Goal: Task Accomplishment & Management: Use online tool/utility

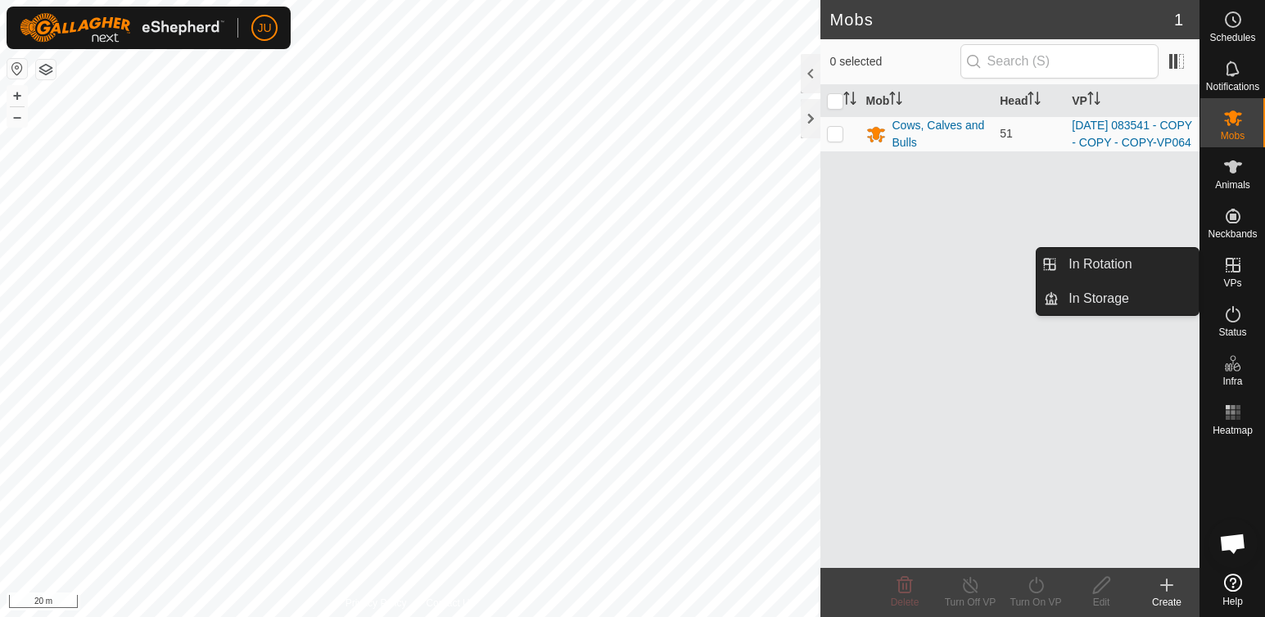
click at [1235, 272] on icon at bounding box center [1232, 265] width 15 height 15
click at [1123, 259] on link "In Rotation" at bounding box center [1128, 264] width 140 height 33
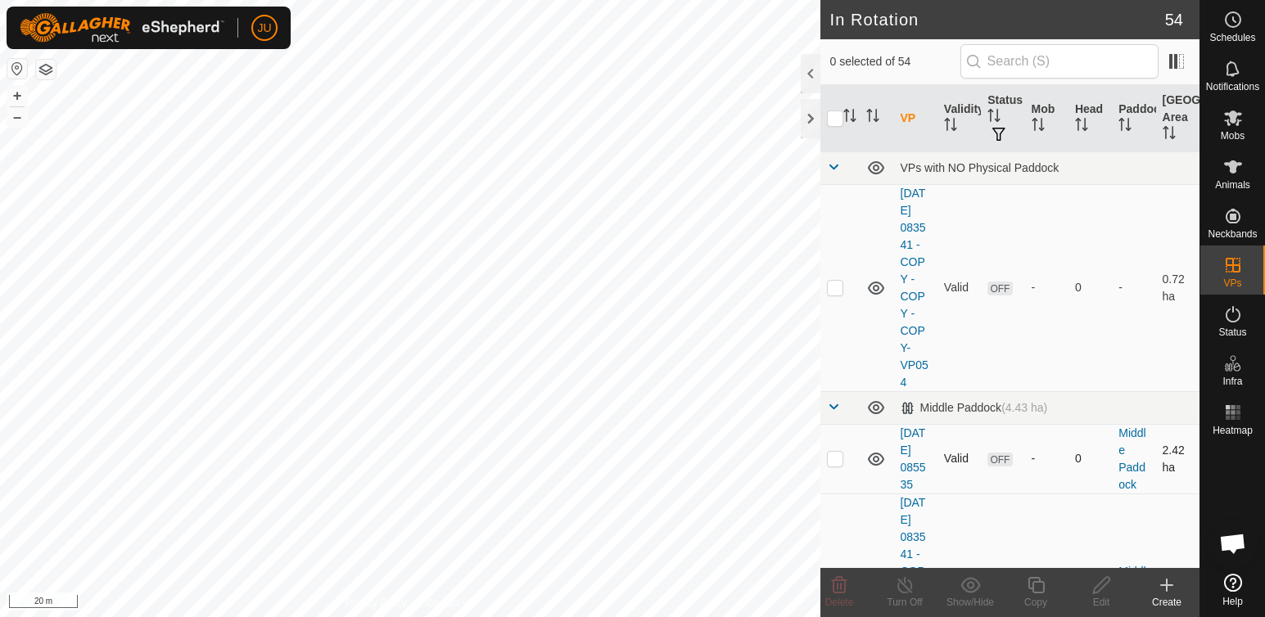
drag, startPoint x: 1048, startPoint y: 522, endPoint x: 1035, endPoint y: 443, distance: 80.5
click at [1035, 443] on td "-" at bounding box center [1046, 459] width 43 height 70
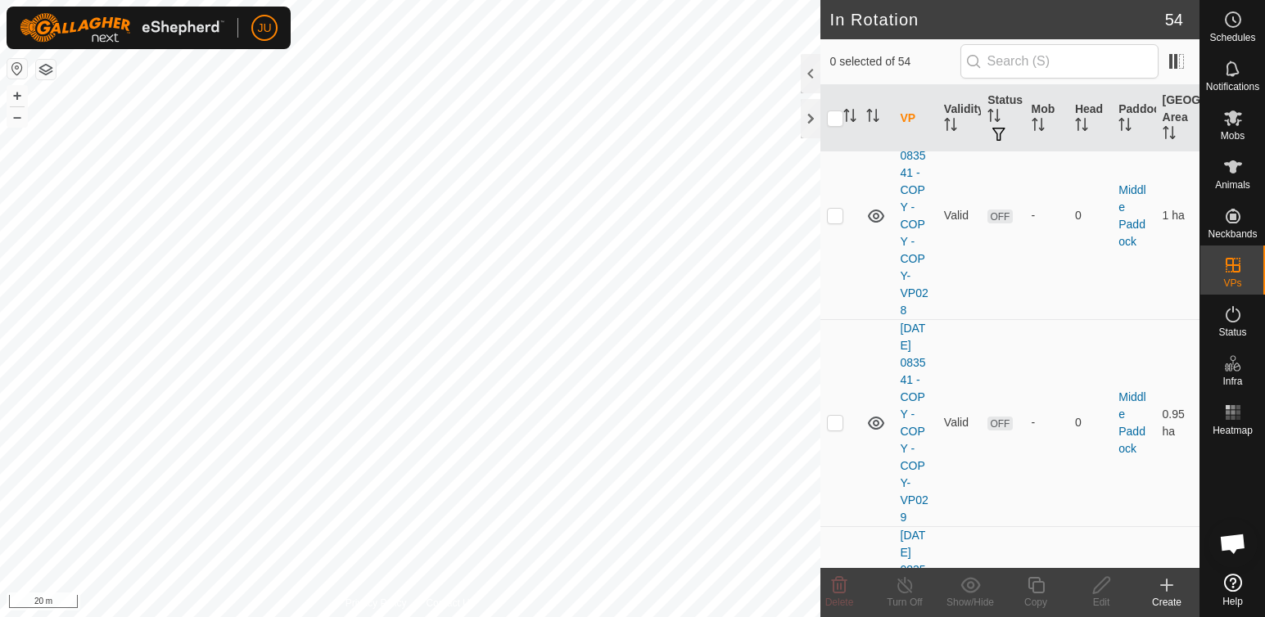
scroll to position [7434, 0]
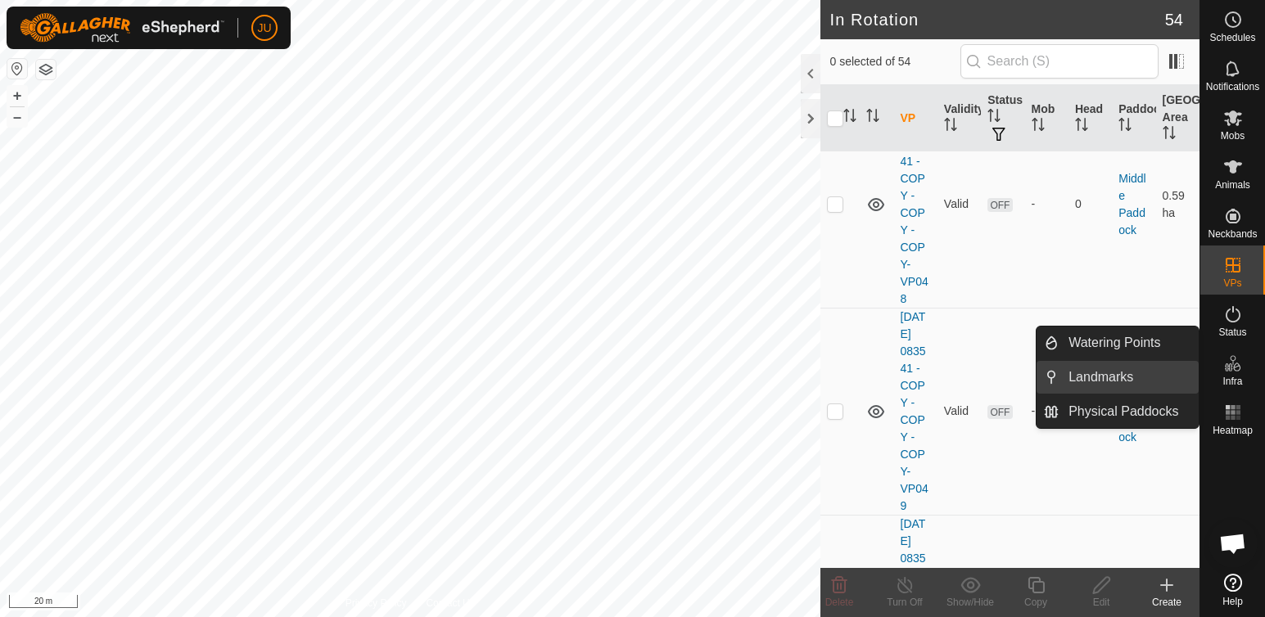
click at [1195, 376] on link "Landmarks" at bounding box center [1128, 377] width 140 height 33
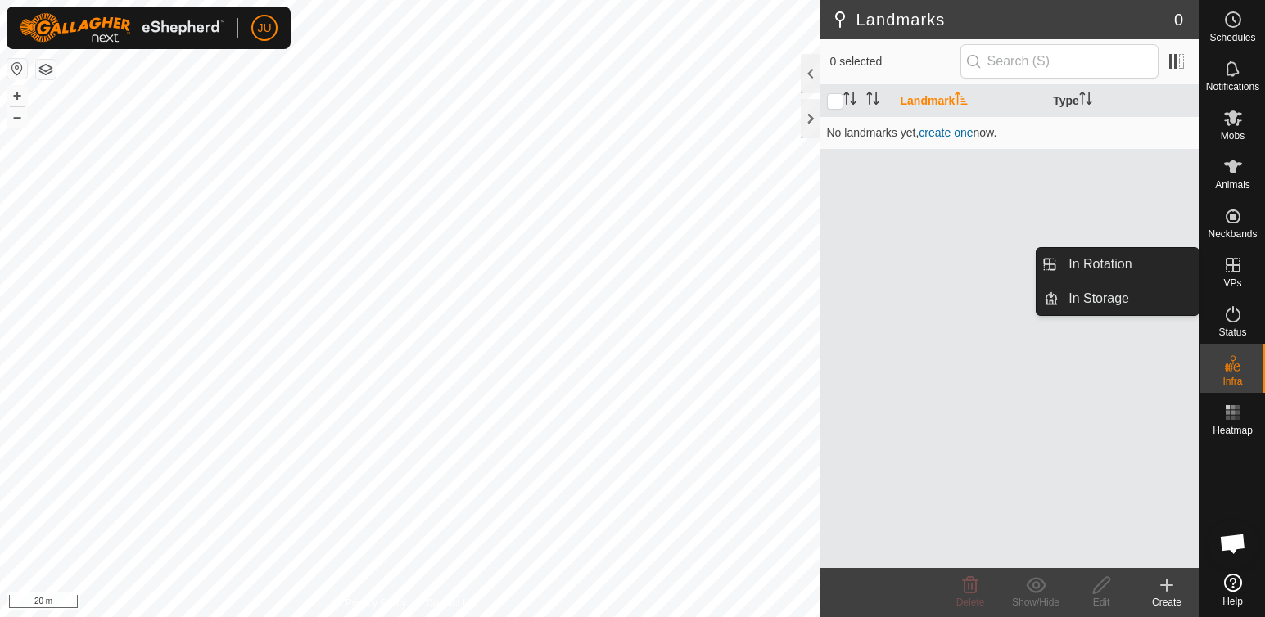
click at [1238, 266] on icon at bounding box center [1232, 265] width 15 height 15
click at [1113, 265] on link "In Rotation" at bounding box center [1128, 264] width 140 height 33
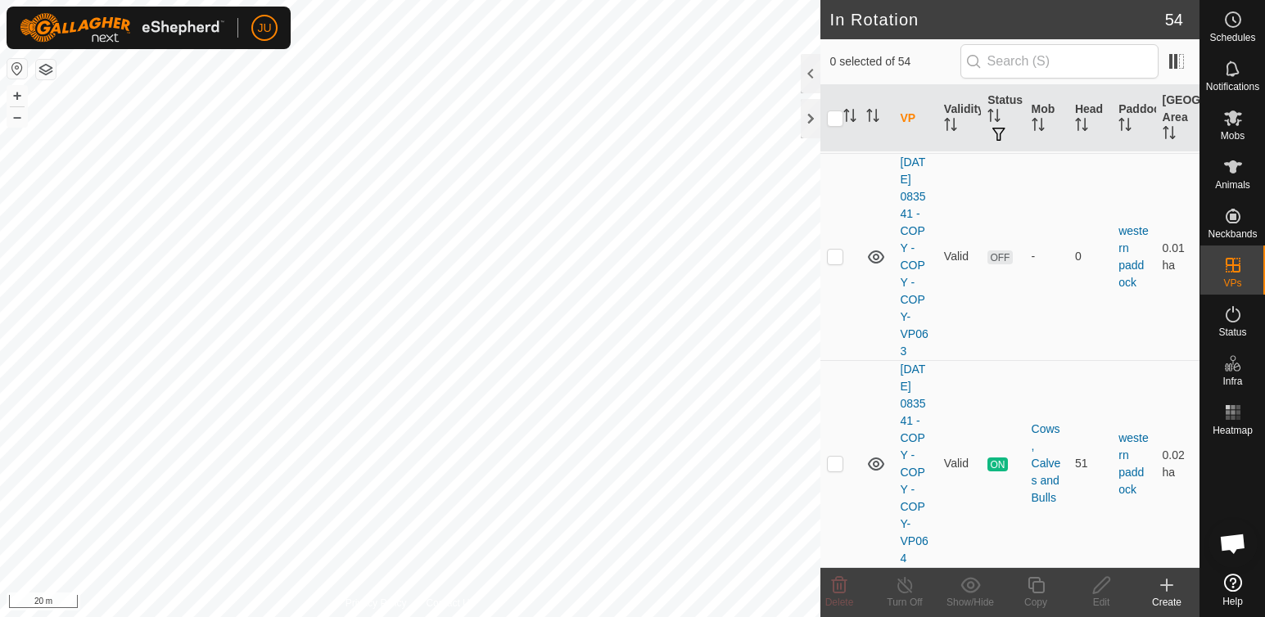
scroll to position [11688, 0]
click at [841, 457] on p-checkbox at bounding box center [835, 463] width 16 height 13
checkbox input "true"
click at [1041, 588] on icon at bounding box center [1036, 585] width 20 height 20
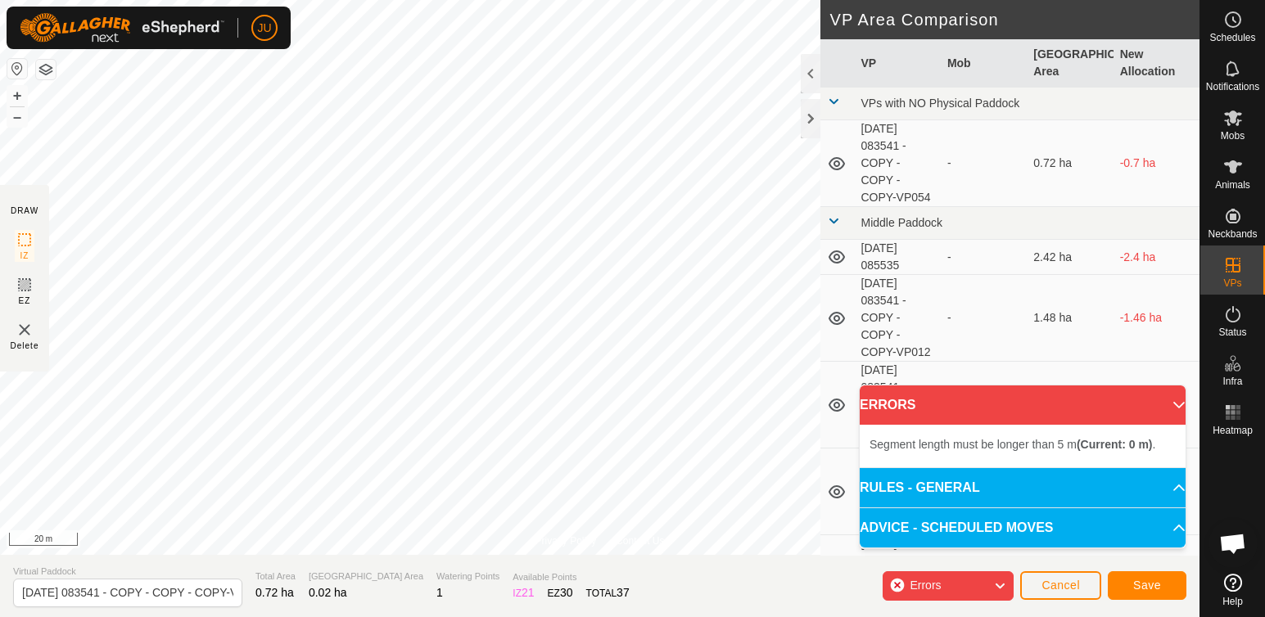
click at [605, 564] on div "Privacy Policy Contact Us Type: Inclusion Zone undefined Animal + – ⇧ i 20 m DR…" at bounding box center [599, 308] width 1199 height 617
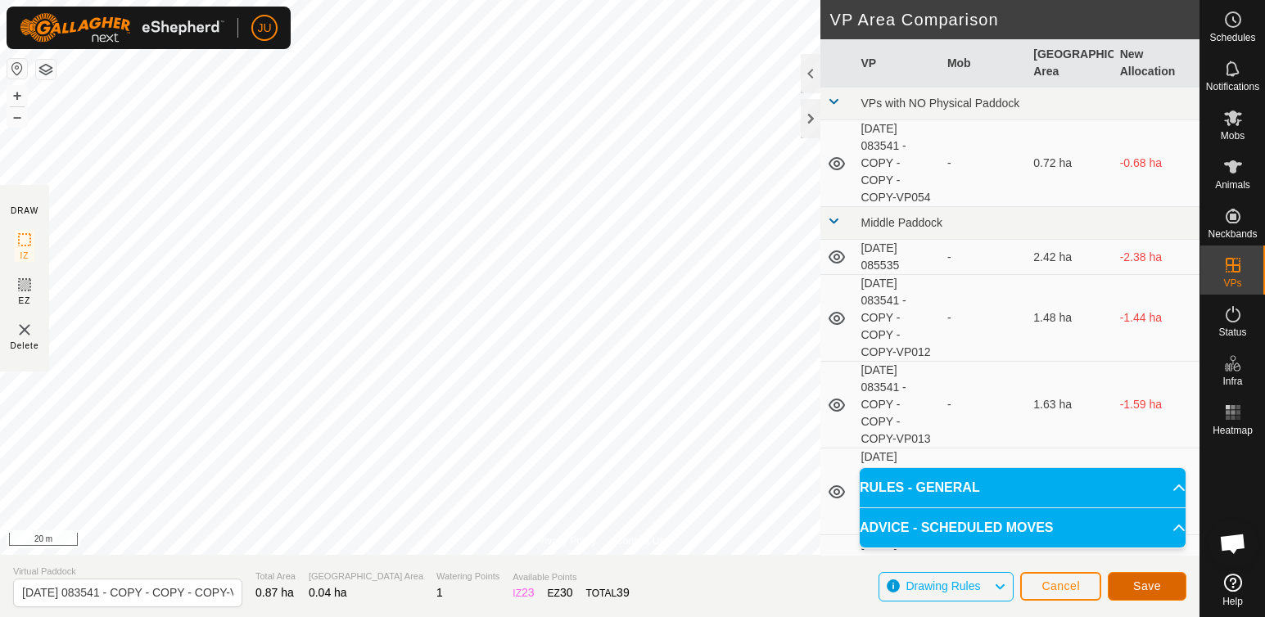
click at [1154, 587] on span "Save" at bounding box center [1147, 585] width 28 height 13
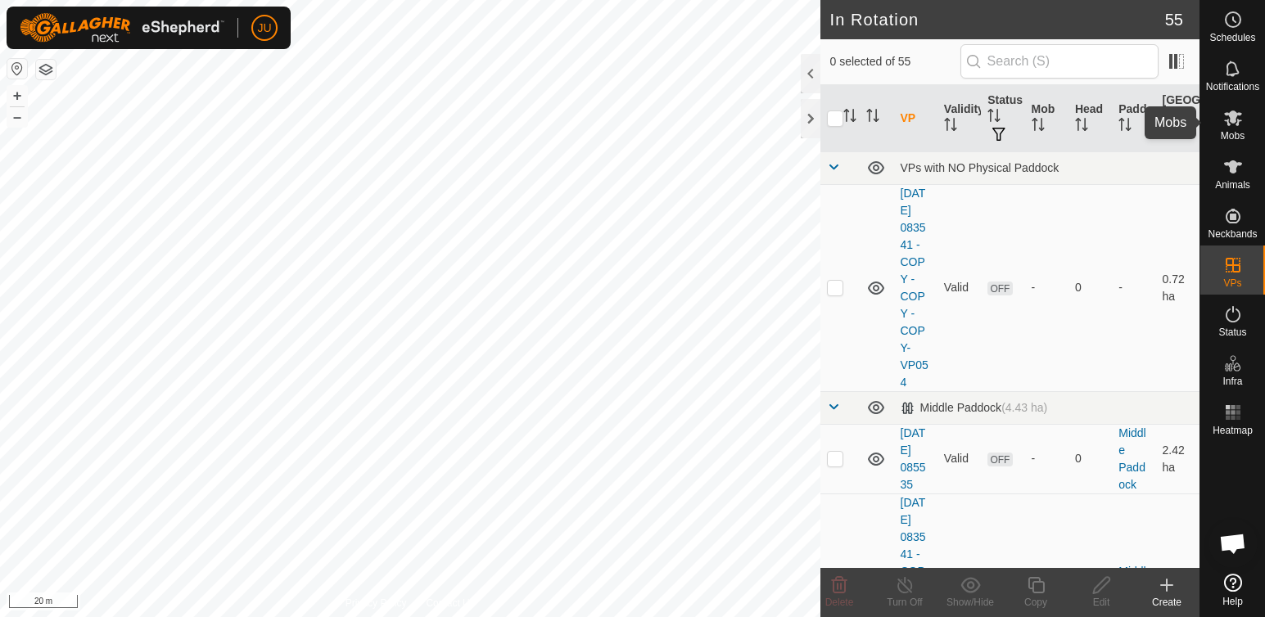
click at [1231, 114] on div "JU Schedules Notifications Mobs Animals Neckbands VPs Status Infra Heatmap Help…" at bounding box center [632, 308] width 1265 height 617
click at [1240, 124] on icon at bounding box center [1233, 118] width 20 height 20
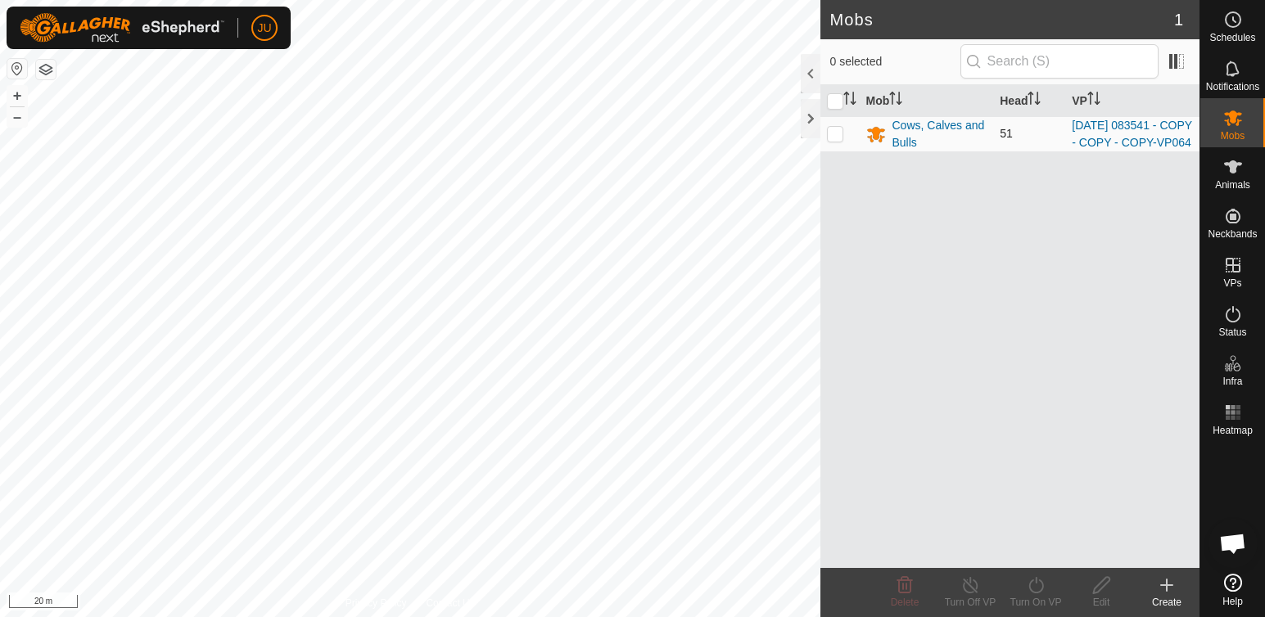
click at [839, 140] on p-checkbox at bounding box center [835, 133] width 16 height 13
checkbox input "true"
click at [1038, 588] on icon at bounding box center [1036, 585] width 20 height 20
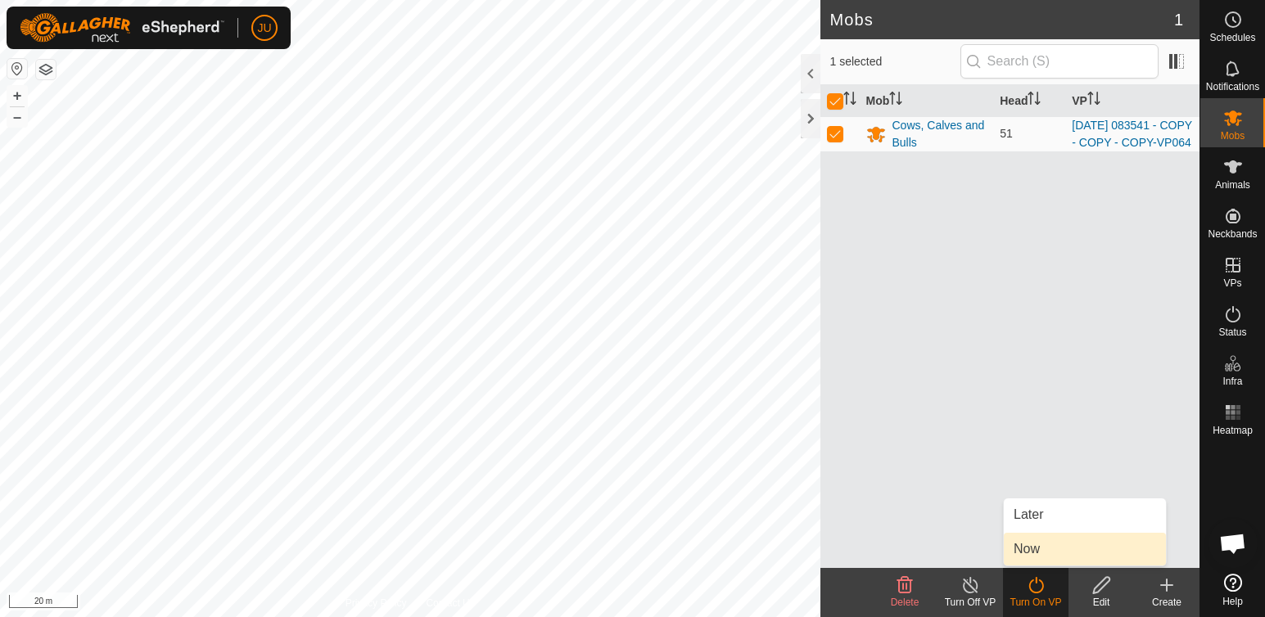
click at [1026, 550] on link "Now" at bounding box center [1084, 549] width 162 height 33
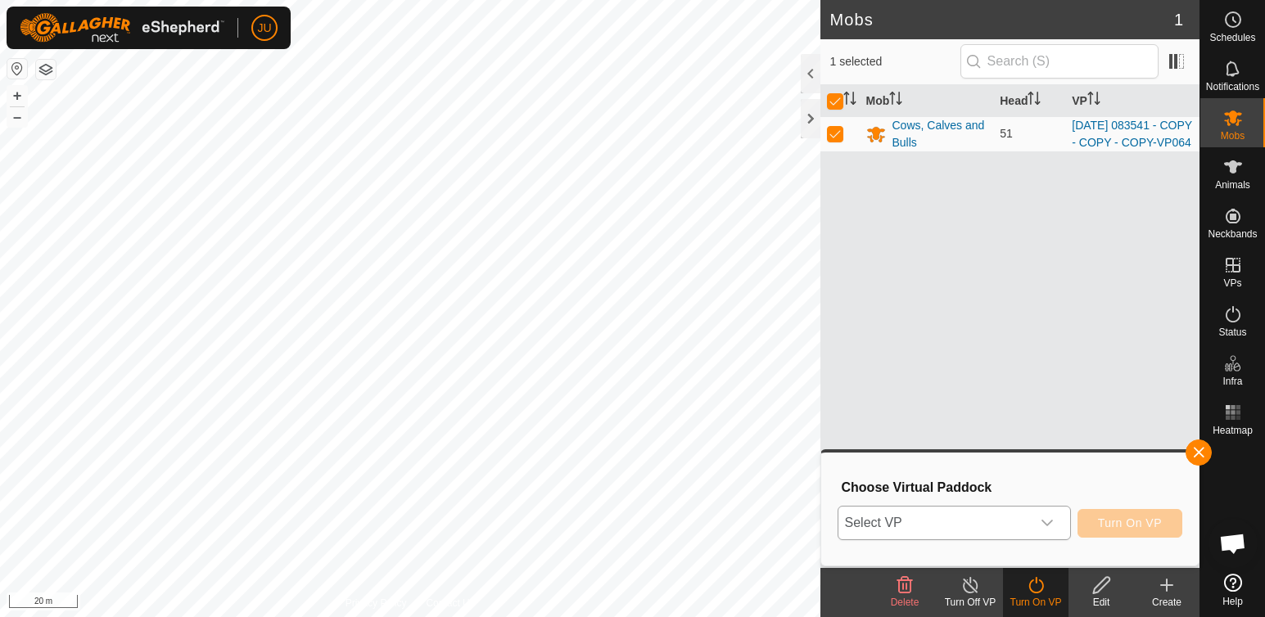
click at [1050, 519] on icon "dropdown trigger" at bounding box center [1046, 522] width 13 height 13
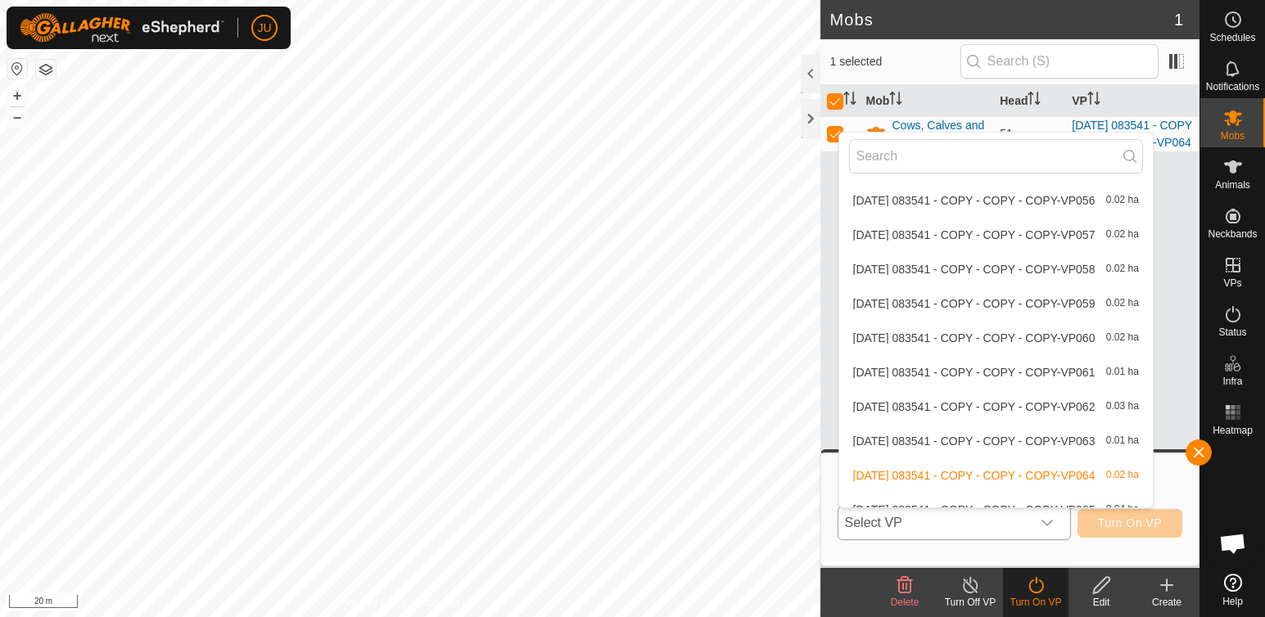
scroll to position [1712, 0]
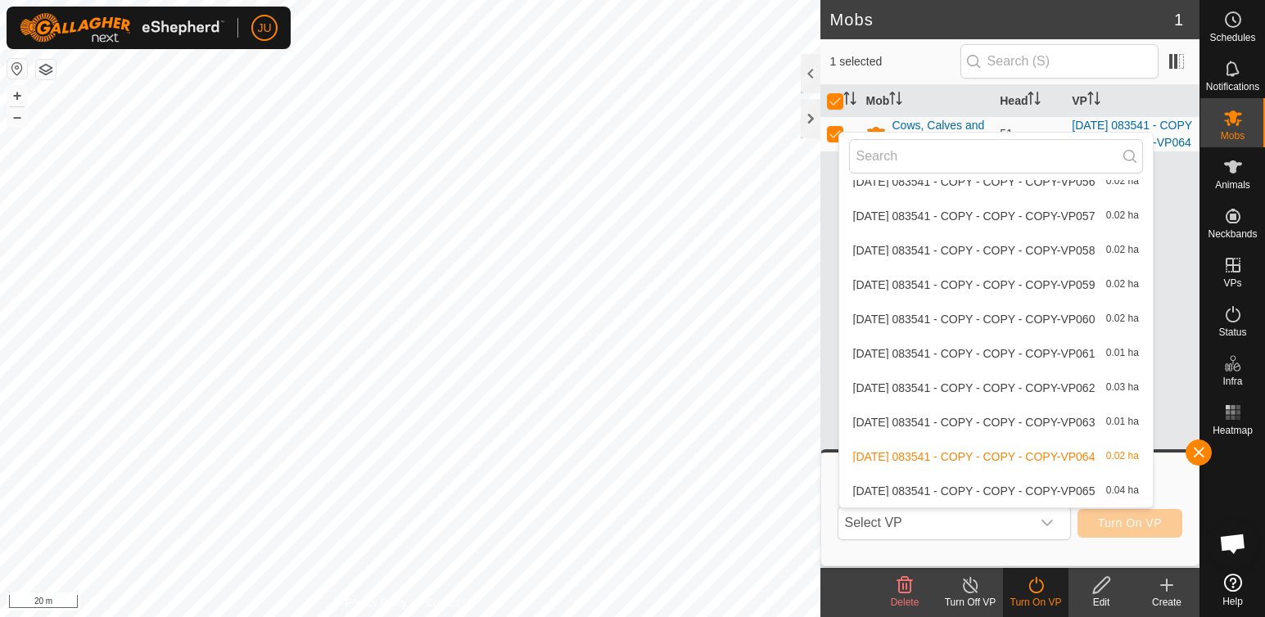
click at [834, 489] on div "Choose Virtual Paddock Select VP VPs with NO Physical Paddock [DATE] 083541 - C…" at bounding box center [1010, 508] width 358 height 93
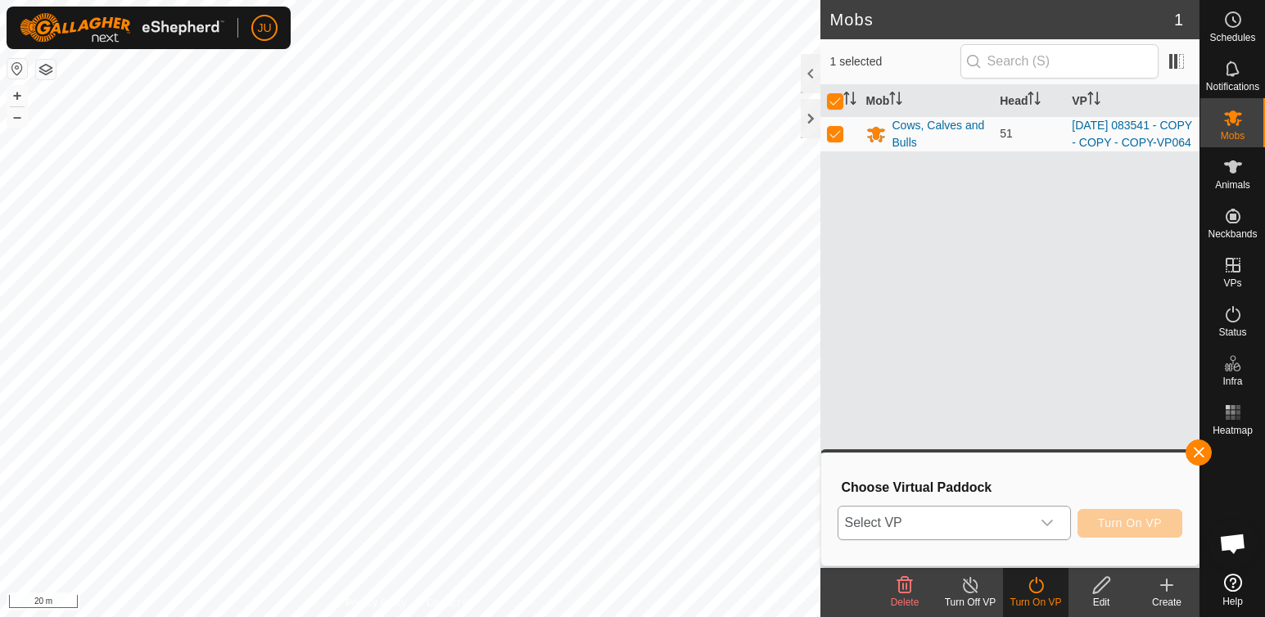
click at [1044, 519] on icon "dropdown trigger" at bounding box center [1046, 522] width 13 height 13
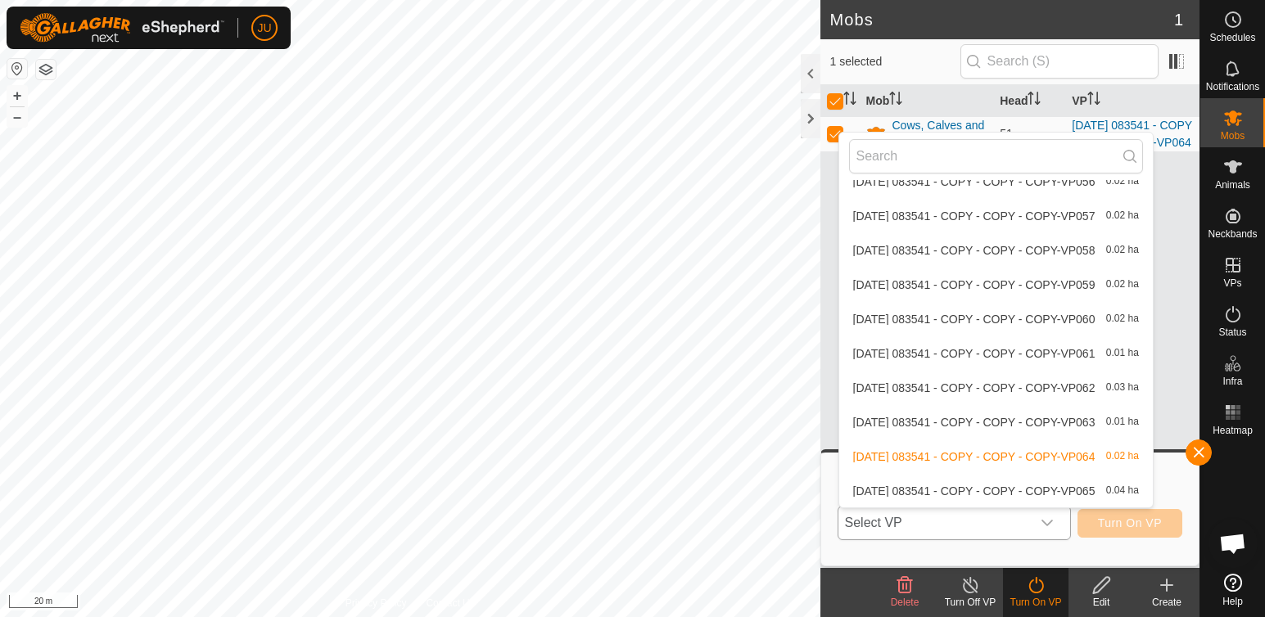
click at [884, 491] on li "[DATE] 083541 - COPY - COPY - COPY-VP065 0.04 ha" at bounding box center [995, 491] width 313 height 33
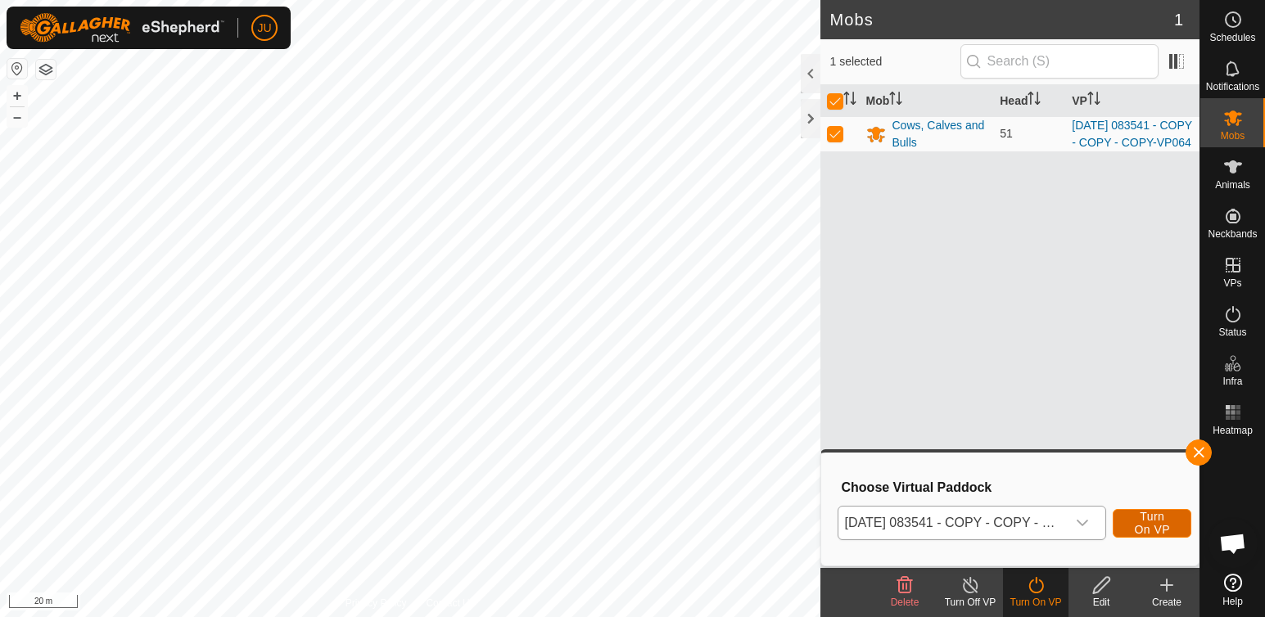
click at [1157, 523] on span "Turn On VP" at bounding box center [1152, 523] width 38 height 26
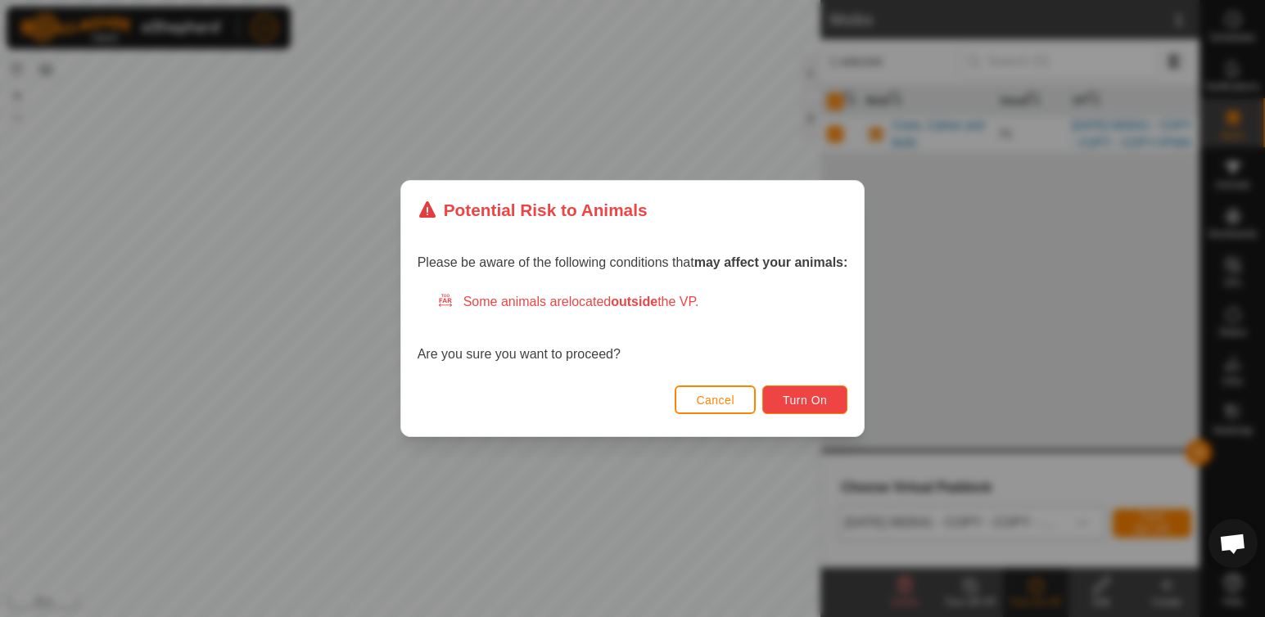
click at [807, 399] on span "Turn On" at bounding box center [804, 400] width 44 height 13
